Goal: Task Accomplishment & Management: Use online tool/utility

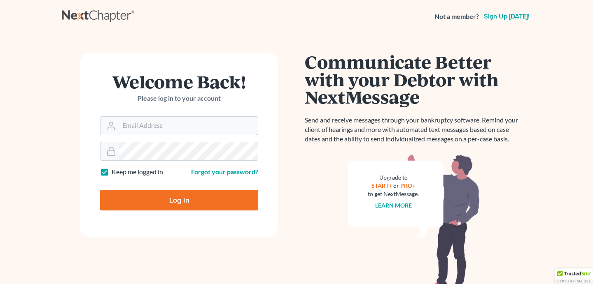
type input "jay@yackerglatt.com"
click at [148, 198] on input "Log In" at bounding box center [179, 200] width 158 height 21
type input "Thinking..."
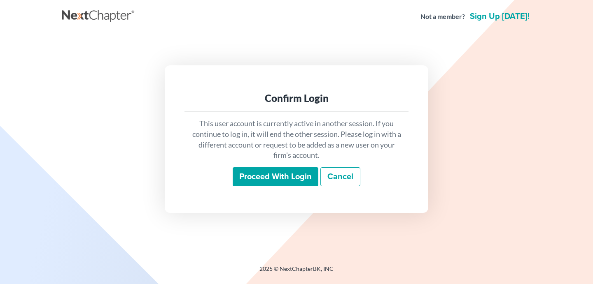
click at [290, 181] on input "Proceed with login" at bounding box center [275, 176] width 86 height 19
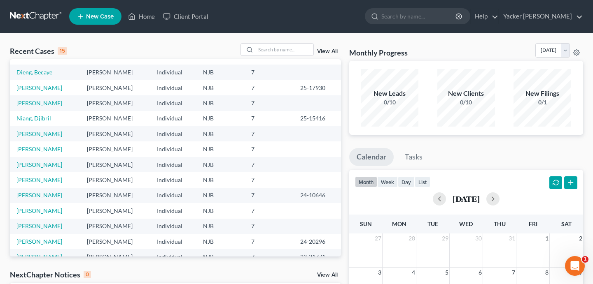
scroll to position [12, 0]
click at [40, 146] on link "[PERSON_NAME]" at bounding box center [39, 147] width 46 height 7
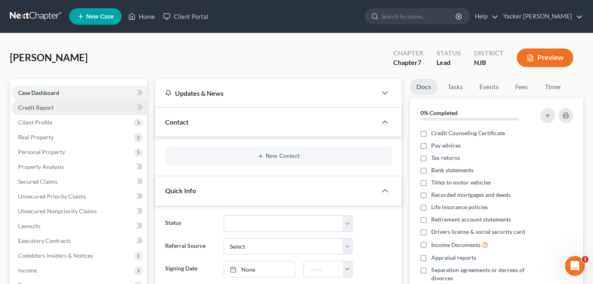
click at [78, 108] on link "Credit Report" at bounding box center [79, 107] width 135 height 15
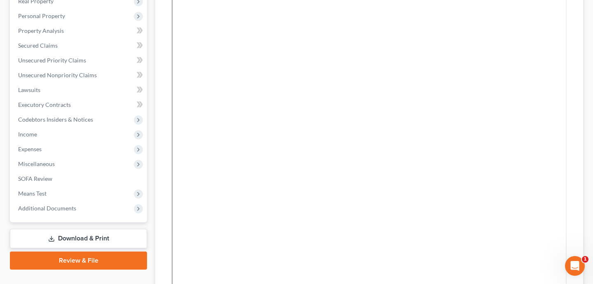
scroll to position [131, 0]
